Goal: Find specific page/section: Find specific page/section

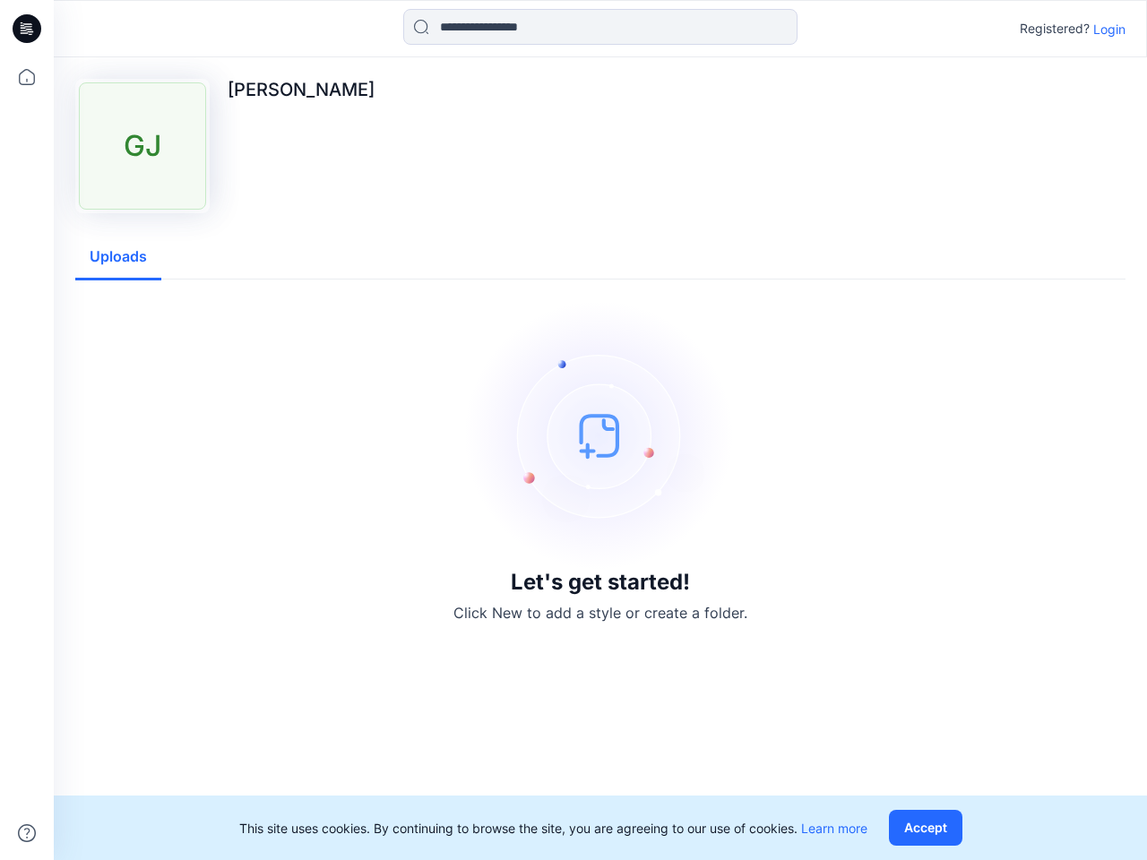
click at [574, 430] on img at bounding box center [600, 435] width 269 height 269
click at [28, 29] on icon at bounding box center [29, 29] width 7 height 1
click at [27, 77] on icon at bounding box center [26, 76] width 39 height 39
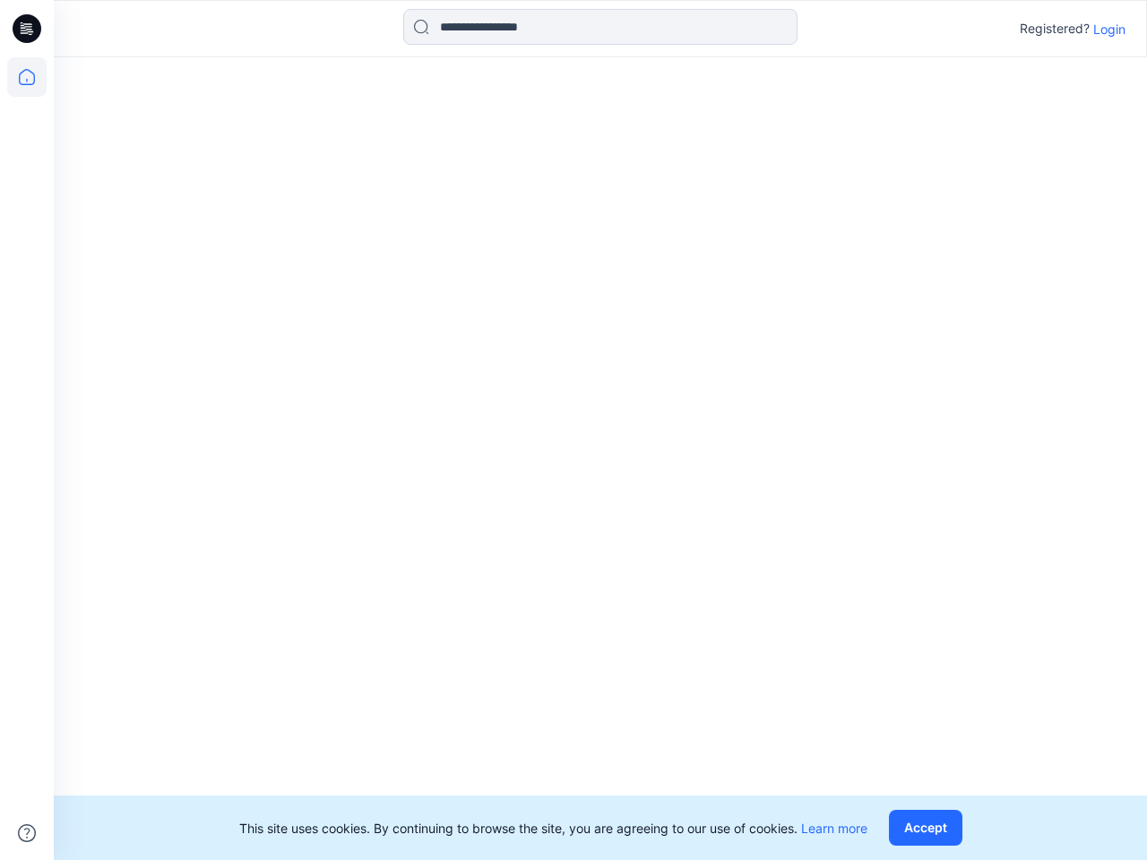
click at [27, 834] on icon at bounding box center [27, 834] width 18 height 18
click at [600, 27] on input at bounding box center [600, 27] width 394 height 36
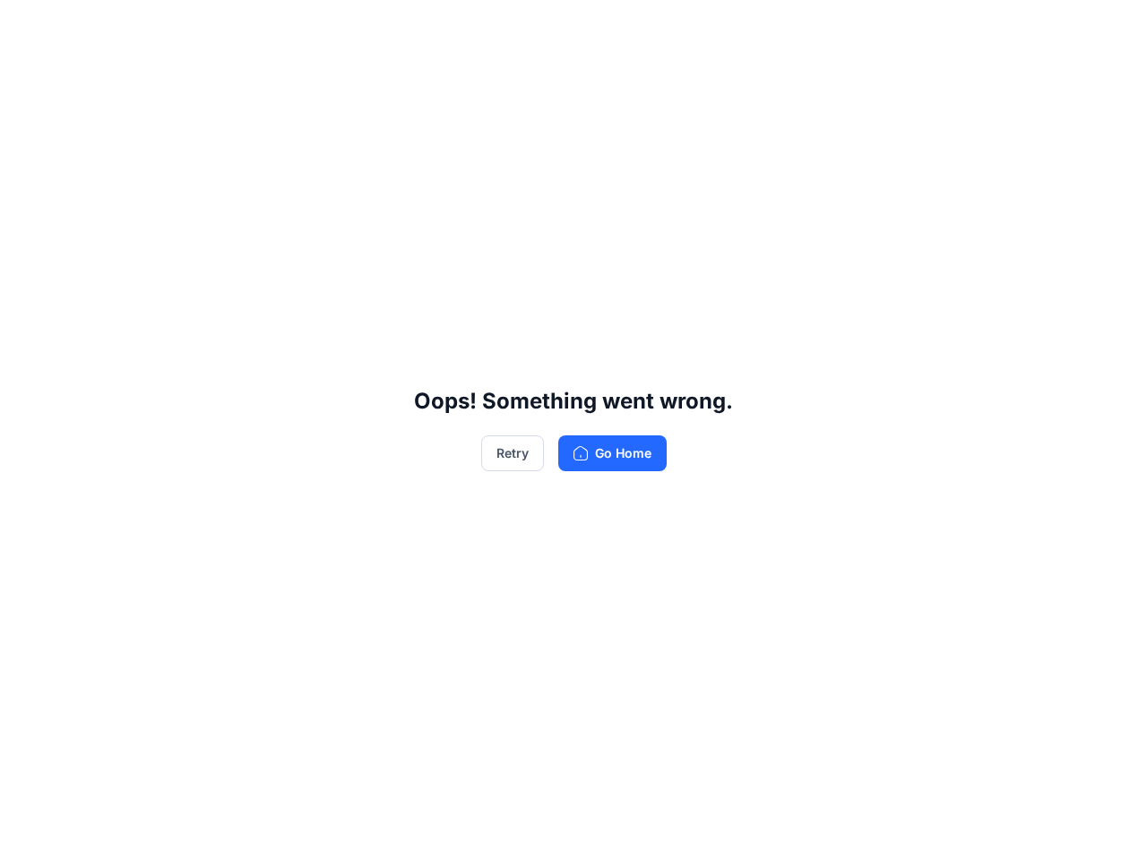
click at [1110, 29] on div "Oops! Something went wrong. Retry Go Home" at bounding box center [573, 430] width 1147 height 860
click at [118, 257] on div "Oops! Something went wrong. Retry Go Home" at bounding box center [573, 430] width 1147 height 860
click at [929, 828] on div "Oops! Something went wrong. Retry Go Home" at bounding box center [573, 430] width 1147 height 860
